Goal: Task Accomplishment & Management: Manage account settings

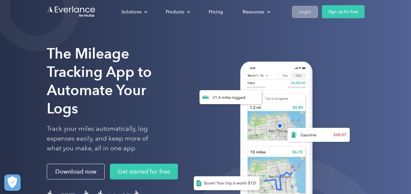
click at [308, 9] on div "Login" at bounding box center [305, 12] width 12 height 8
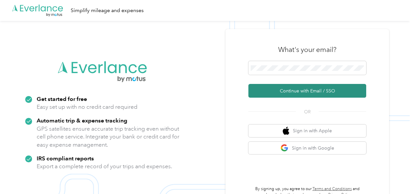
click at [284, 92] on button "Continue with Email / SSO" at bounding box center [307, 91] width 118 height 14
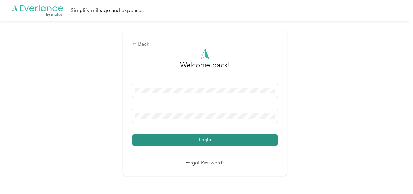
click at [246, 137] on button "Login" at bounding box center [204, 140] width 145 height 11
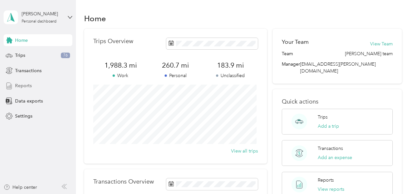
click at [24, 87] on span "Reports" at bounding box center [23, 85] width 17 height 7
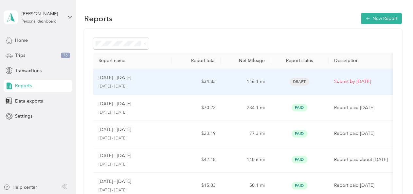
click at [116, 84] on p "[DATE] - [DATE]" at bounding box center [133, 87] width 68 height 6
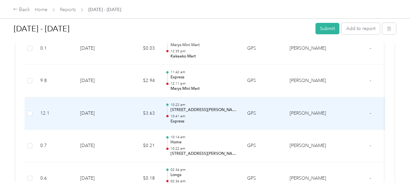
scroll to position [477, 0]
click at [186, 119] on p "Express" at bounding box center [204, 122] width 66 height 6
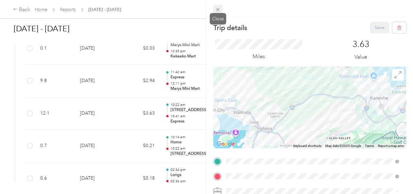
click at [217, 9] on icon at bounding box center [217, 9] width 3 height 3
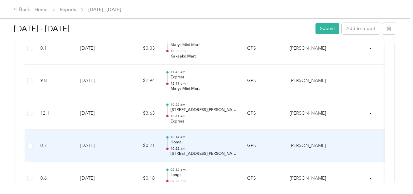
click at [302, 135] on td "[PERSON_NAME]" at bounding box center [308, 146] width 49 height 33
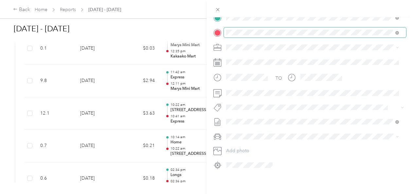
scroll to position [149, 0]
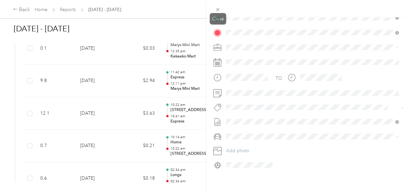
click at [219, 19] on div "Close" at bounding box center [218, 18] width 16 height 11
click at [197, 0] on div "Trip details Save This trip cannot be edited because it is either under review,…" at bounding box center [206, 97] width 413 height 194
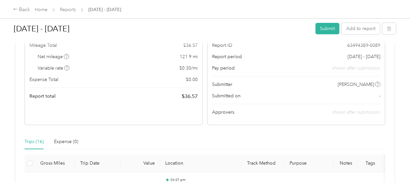
scroll to position [76, 0]
click at [289, 56] on div "Report period Sep 16 - 30, 2025" at bounding box center [296, 56] width 168 height 7
click at [321, 32] on button "Submit" at bounding box center [328, 28] width 24 height 11
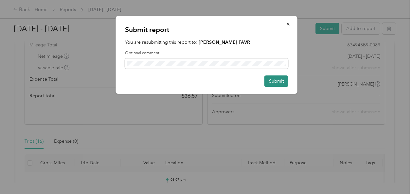
click at [276, 78] on button "Submit" at bounding box center [276, 81] width 24 height 11
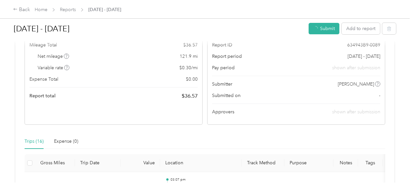
scroll to position [60, 0]
